Goal: Transaction & Acquisition: Purchase product/service

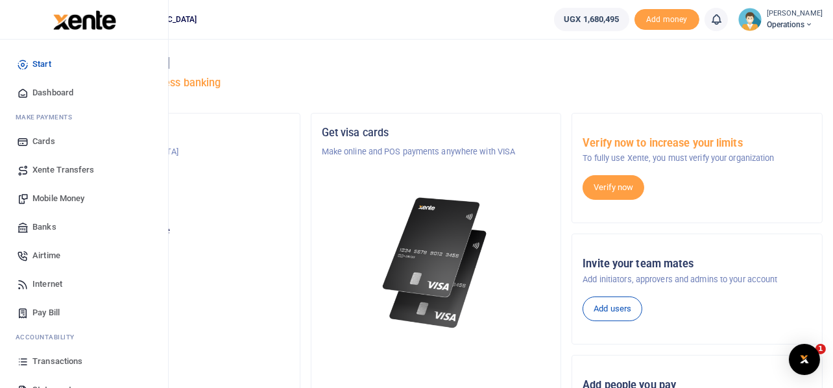
click at [67, 198] on span "Mobile Money" at bounding box center [58, 198] width 52 height 13
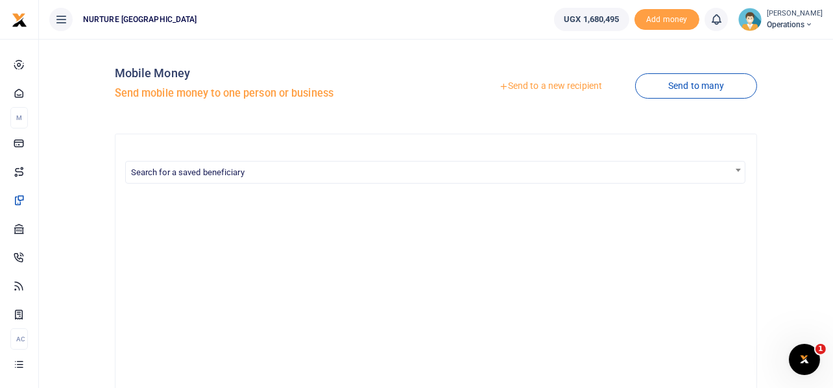
click at [555, 91] on link "Send to a new recipient" at bounding box center [550, 86] width 169 height 23
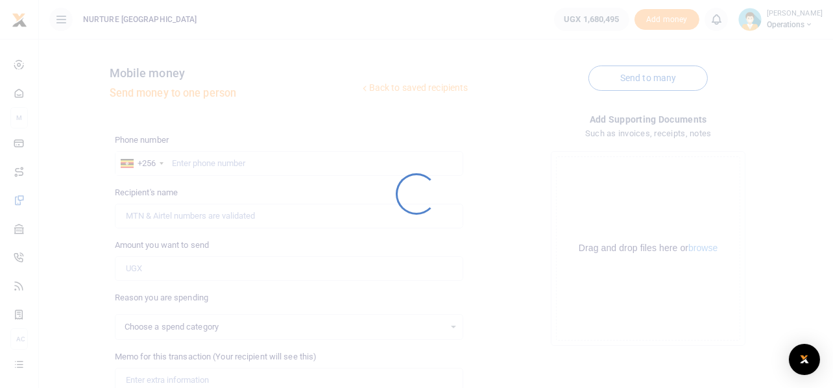
select select
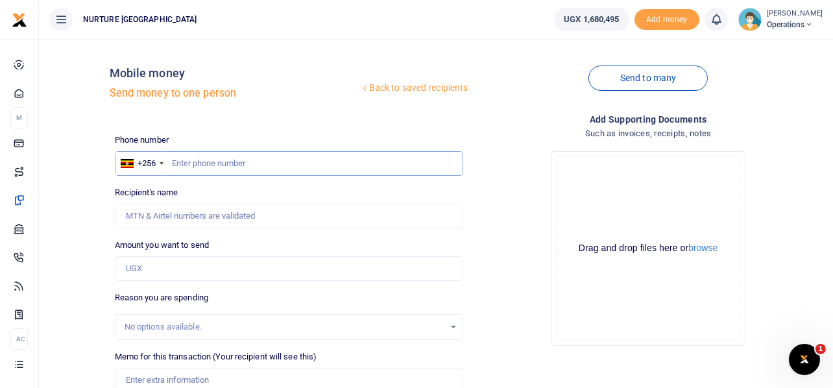
click at [239, 163] on input "text" at bounding box center [289, 163] width 349 height 25
type input "753066375"
click at [148, 267] on input "Amount you want to send" at bounding box center [289, 268] width 349 height 25
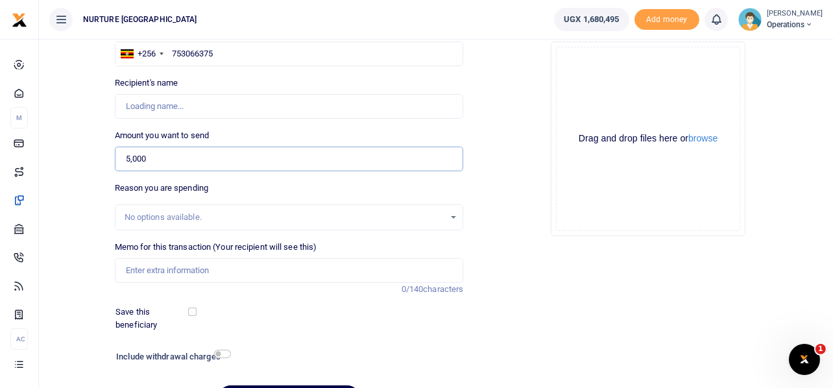
scroll to position [112, 0]
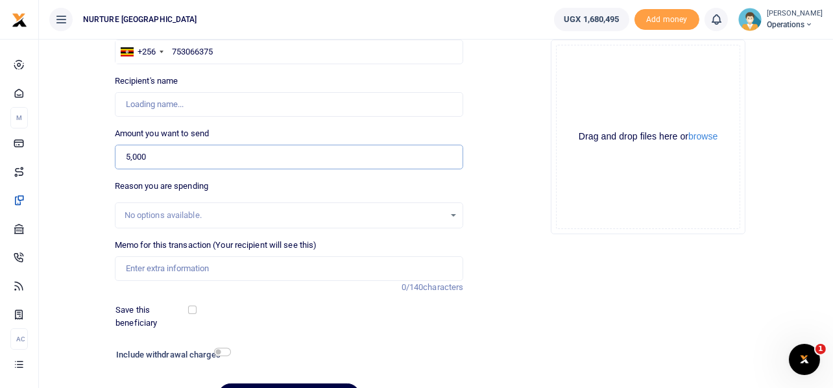
type input "5,000"
click at [148, 267] on input "Memo for this transaction (Your recipient will see this)" at bounding box center [289, 268] width 349 height 25
type input "[PERSON_NAME]"
click at [296, 269] on input "Payment for petrol for fire fighting demonstartion" at bounding box center [289, 268] width 349 height 25
click at [342, 267] on input "Payment for petrol for fire fighting demonstration" at bounding box center [289, 268] width 349 height 25
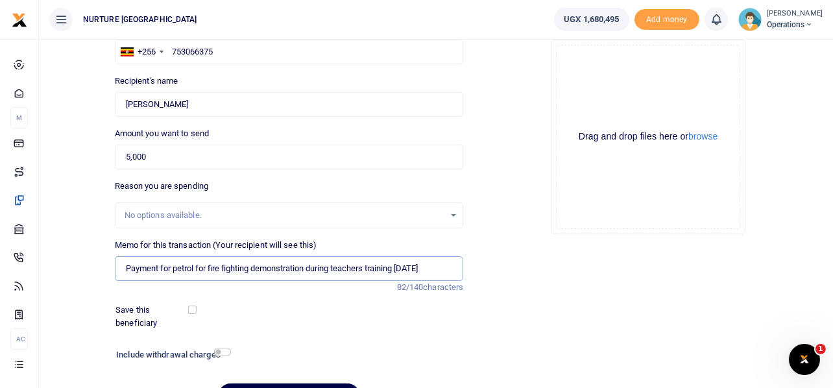
scroll to position [186, 0]
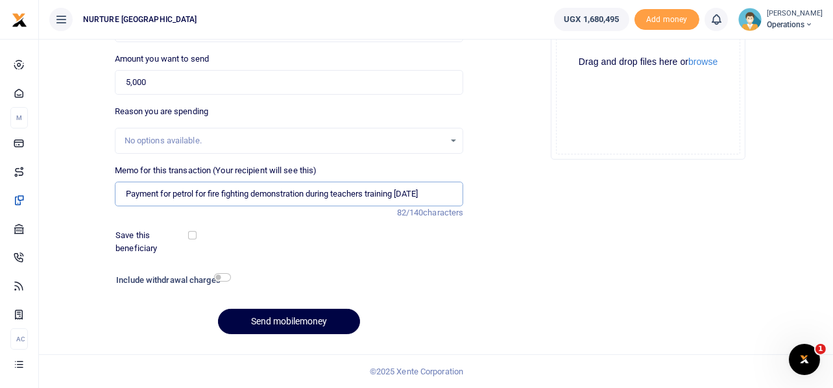
type input "Payment for petrol for fire fighting demonstration during teachers training [DA…"
click at [221, 277] on input "checkbox" at bounding box center [222, 277] width 17 height 8
checkbox input "true"
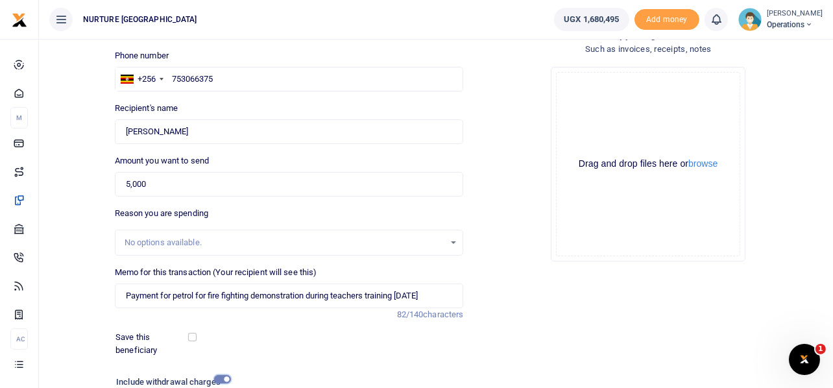
scroll to position [222, 0]
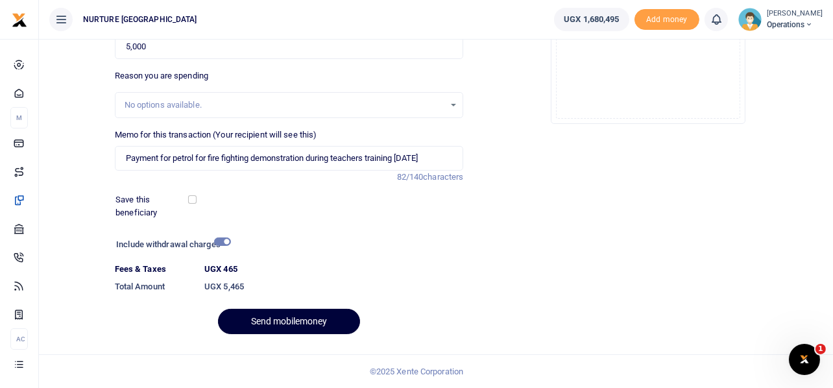
click at [296, 321] on button "Send mobilemoney" at bounding box center [289, 321] width 142 height 25
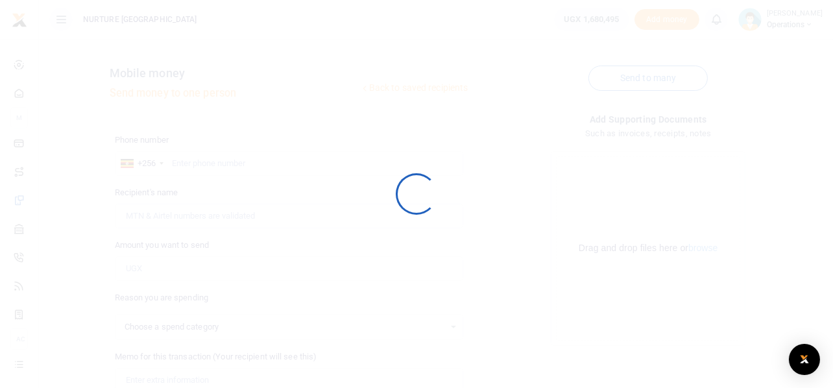
select select
